Goal: Information Seeking & Learning: Learn about a topic

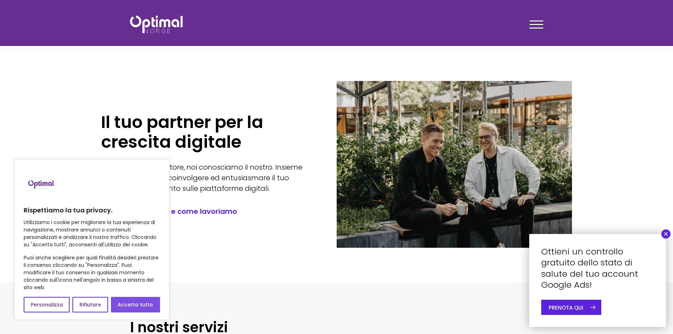
click at [150, 303] on font "Accetta tutto" at bounding box center [135, 304] width 35 height 7
checkbox input "true"
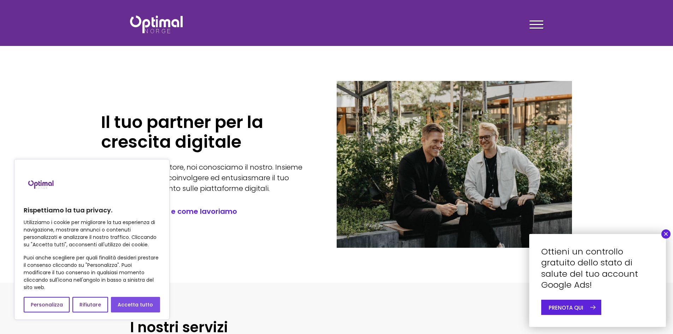
checkbox input "true"
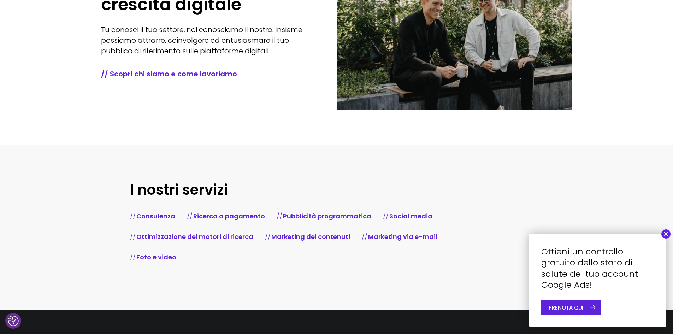
scroll to position [177, 0]
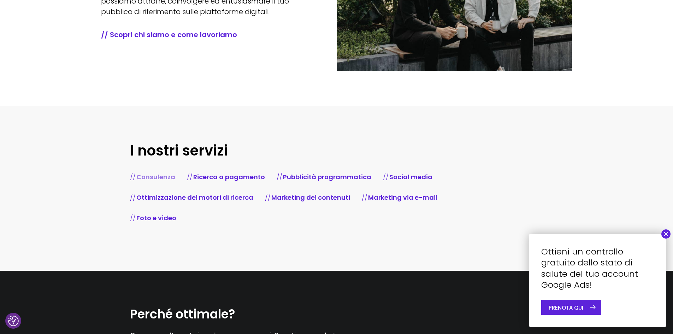
click at [160, 174] on font "Consulenza" at bounding box center [155, 176] width 39 height 9
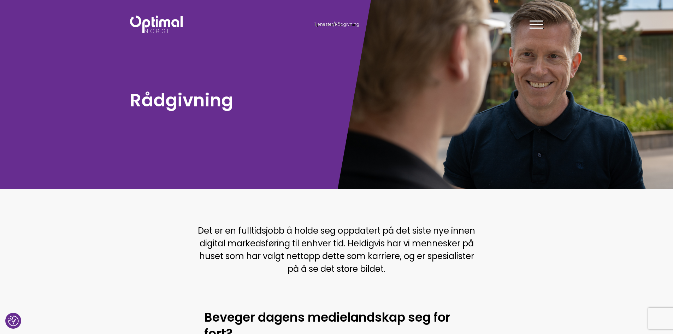
checkbox input "true"
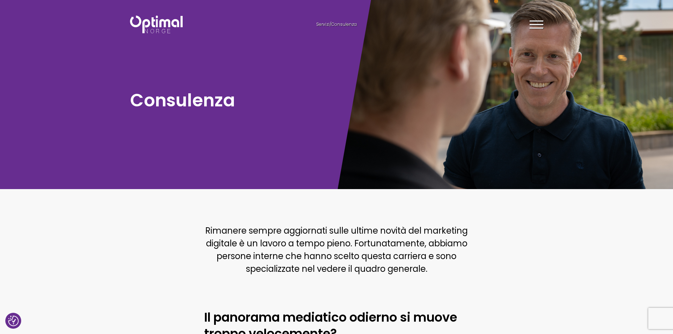
click at [538, 25] on span at bounding box center [536, 24] width 14 height 1
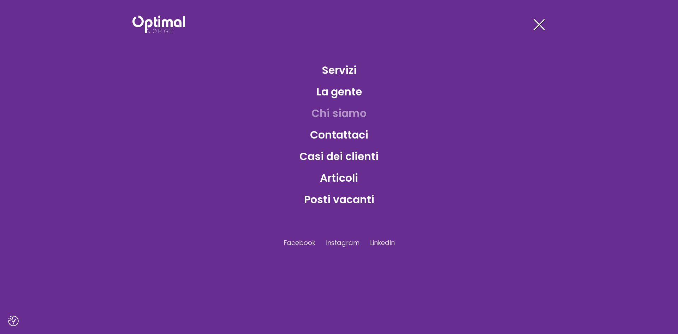
click at [344, 106] on font "Chi siamo" at bounding box center [338, 113] width 55 height 15
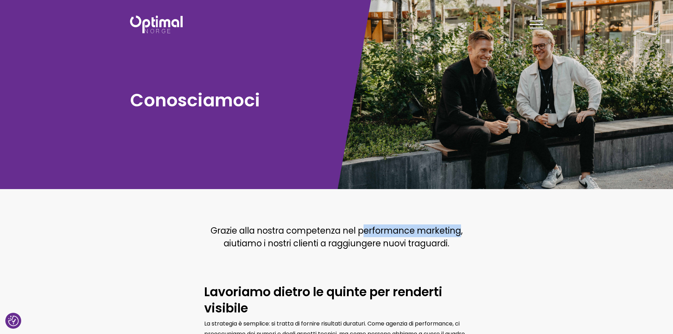
drag, startPoint x: 362, startPoint y: 233, endPoint x: 460, endPoint y: 230, distance: 97.8
click at [460, 230] on font "Grazie alla nostra competenza nel performance marketing, aiutiamo i nostri clie…" at bounding box center [336, 237] width 252 height 24
click at [409, 232] on font "Grazie alla nostra competenza nel performance marketing, aiutiamo i nostri clie…" at bounding box center [336, 237] width 252 height 24
drag, startPoint x: 360, startPoint y: 231, endPoint x: 460, endPoint y: 232, distance: 100.3
click at [460, 232] on font "Grazie alla nostra competenza nel performance marketing, aiutiamo i nostri clie…" at bounding box center [336, 237] width 252 height 24
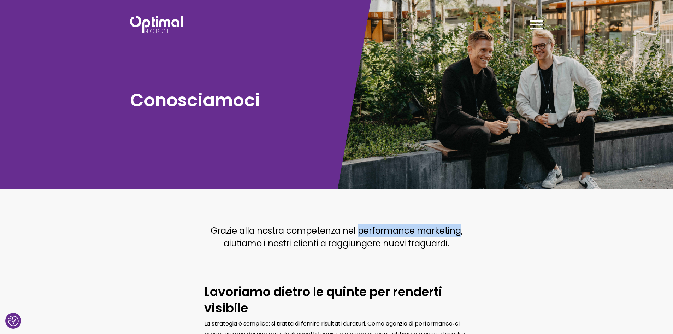
copy font "performance marketing"
click at [530, 22] on div at bounding box center [536, 26] width 14 height 18
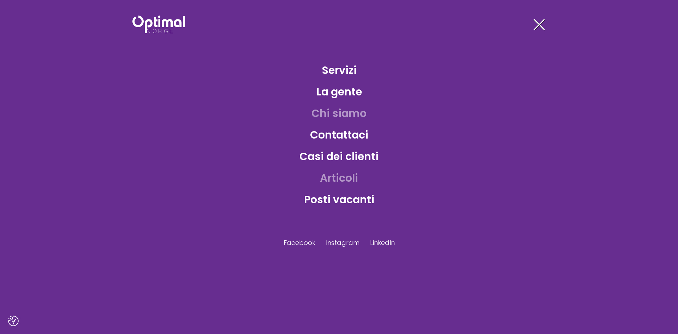
click at [333, 177] on font "Articoli" at bounding box center [339, 177] width 38 height 15
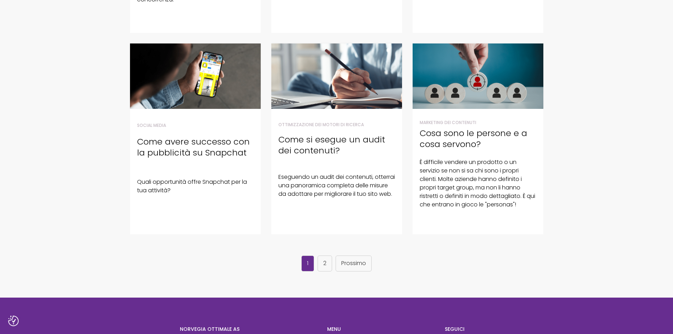
scroll to position [424, 0]
